Goal: Find specific page/section: Find specific page/section

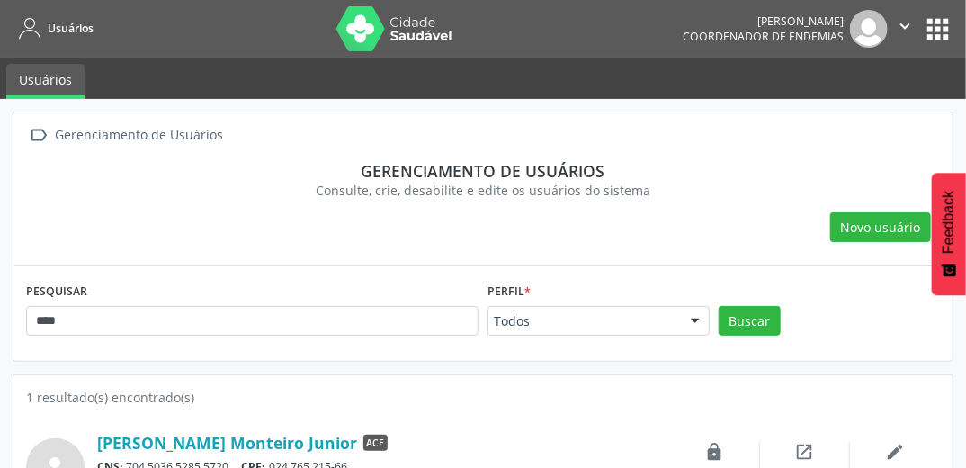
drag, startPoint x: 0, startPoint y: 0, endPoint x: 747, endPoint y: 183, distance: 768.8
click at [747, 183] on div "Consulte, crie, desabilite e edite os usuários do sistema" at bounding box center [483, 190] width 889 height 19
click at [748, 189] on div "Consulte, crie, desabilite e edite os usuários do sistema" at bounding box center [483, 190] width 889 height 19
click at [703, 177] on div "Gerenciamento de usuários" at bounding box center [483, 171] width 889 height 20
click at [657, 195] on div "Consulte, crie, desabilite e edite os usuários do sistema" at bounding box center [483, 190] width 889 height 19
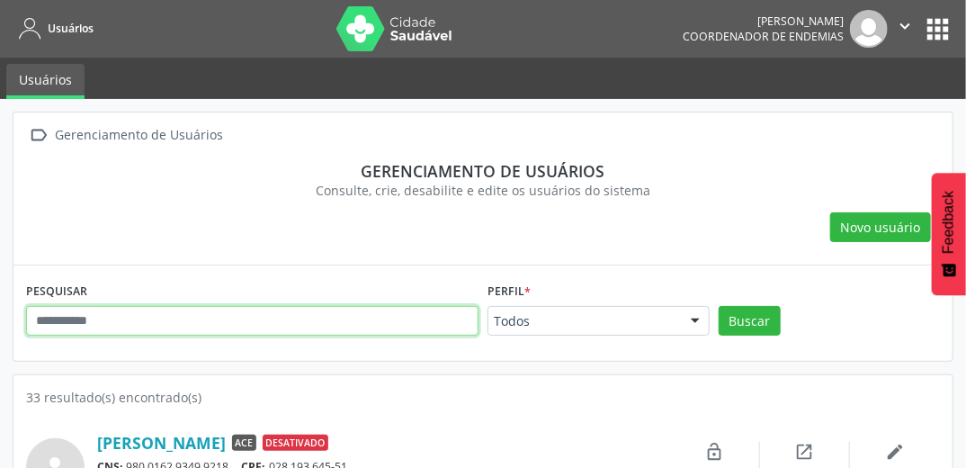
click at [309, 317] on input "text" at bounding box center [252, 321] width 452 height 31
click at [719, 306] on button "Buscar" at bounding box center [750, 321] width 62 height 31
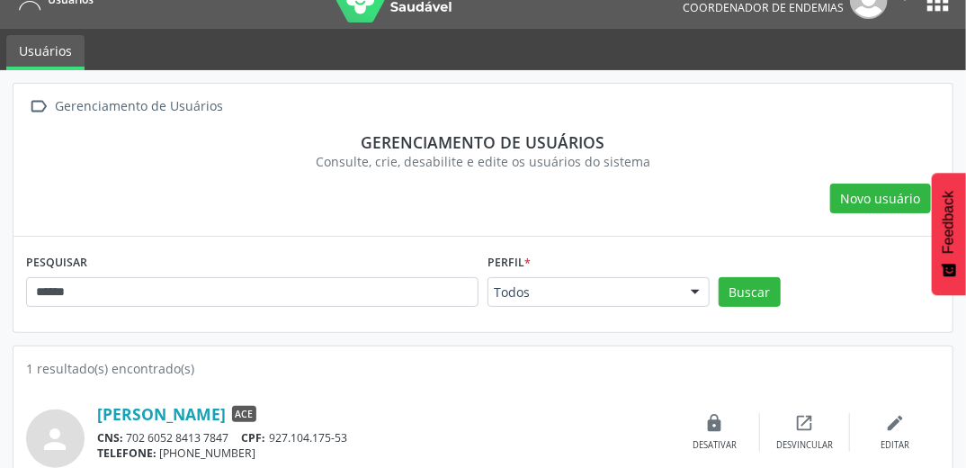
scroll to position [54, 0]
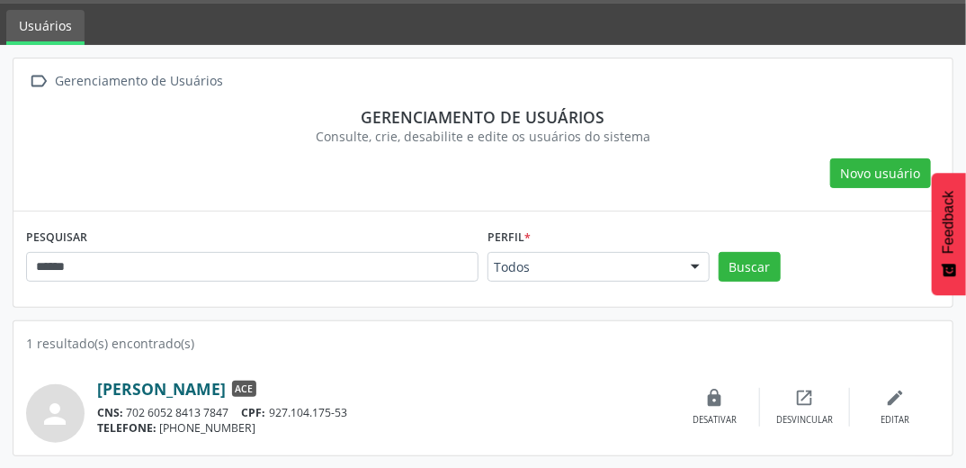
click at [226, 385] on link "Denice Gondim Seixas" at bounding box center [161, 389] width 129 height 20
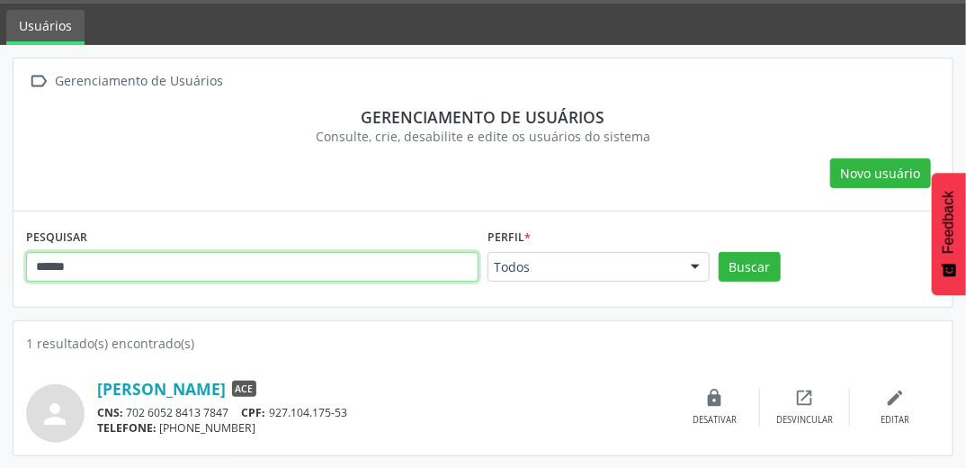
click at [215, 262] on input "******" at bounding box center [252, 267] width 452 height 31
type input "*"
click at [719, 252] on button "Buscar" at bounding box center [750, 267] width 62 height 31
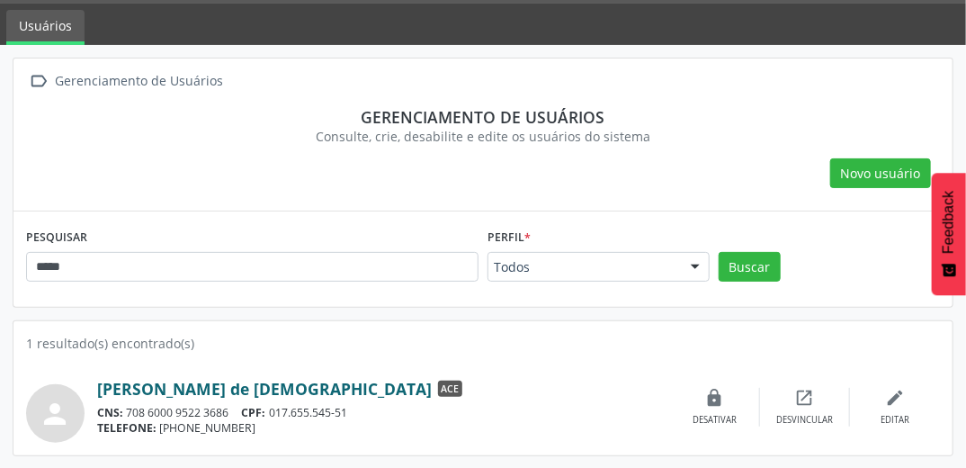
click at [172, 388] on link "David Pereira de Jesus" at bounding box center [264, 389] width 335 height 20
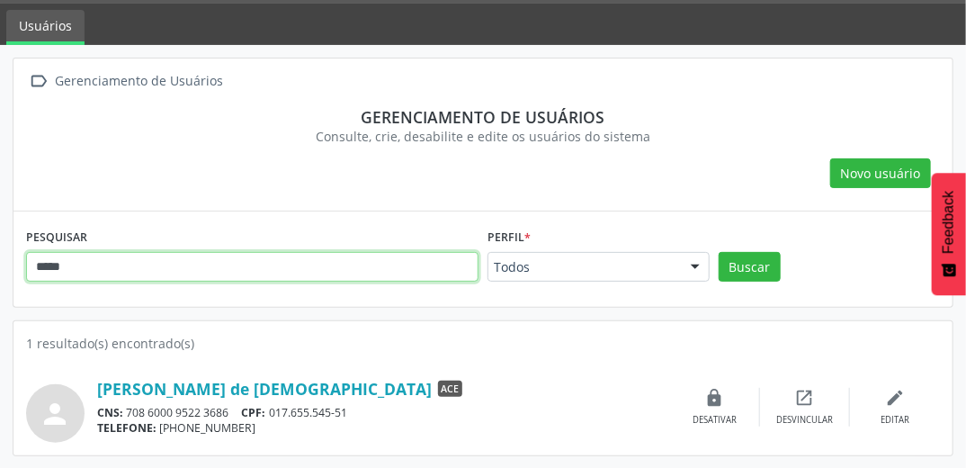
click at [283, 268] on input "*****" at bounding box center [252, 267] width 452 height 31
type input "*"
type input "********"
click at [719, 252] on button "Buscar" at bounding box center [750, 267] width 62 height 31
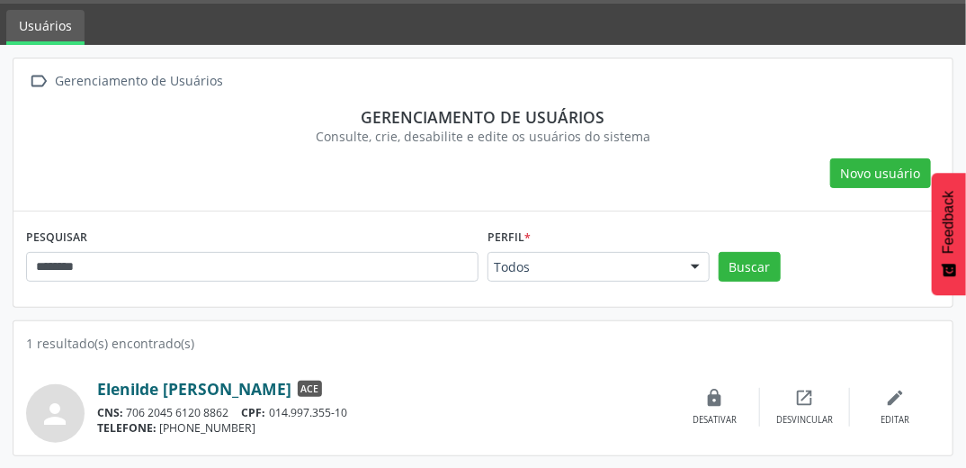
click at [198, 384] on link "Elenilde Neves Silva" at bounding box center [194, 389] width 194 height 20
